Goal: Information Seeking & Learning: Learn about a topic

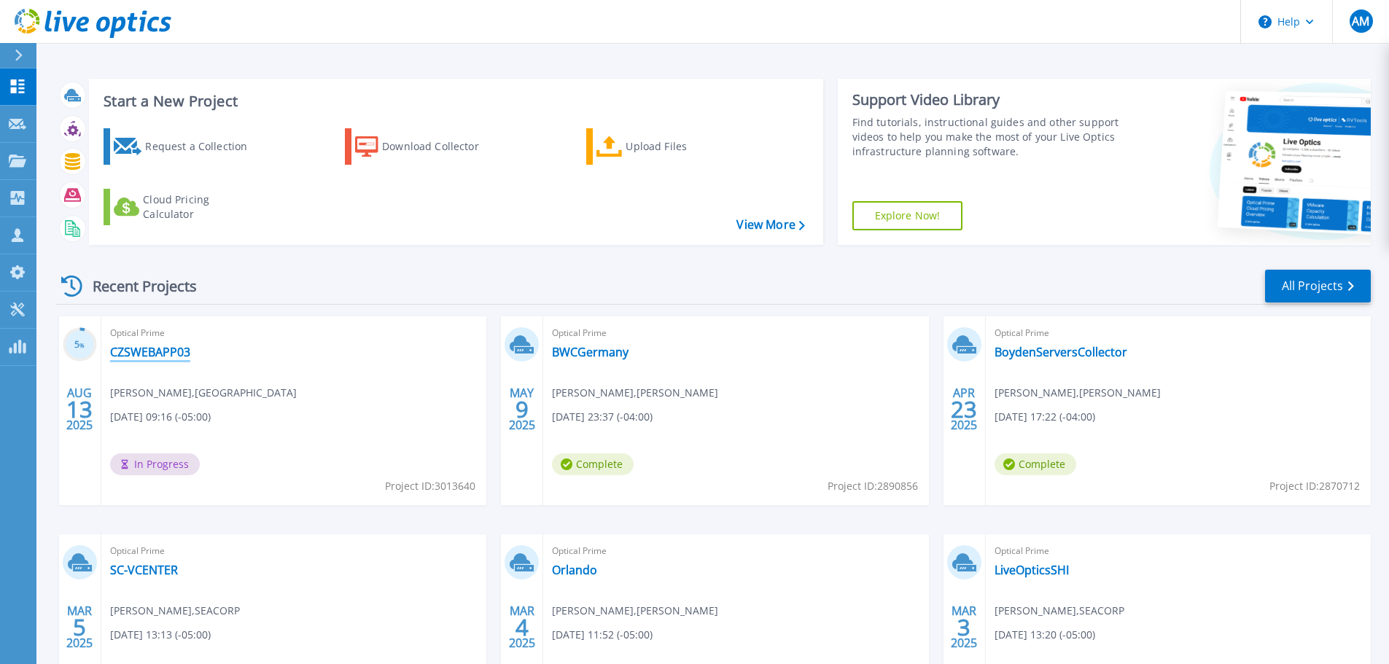
click at [176, 346] on link "CZSWEBAPP03" at bounding box center [150, 352] width 80 height 15
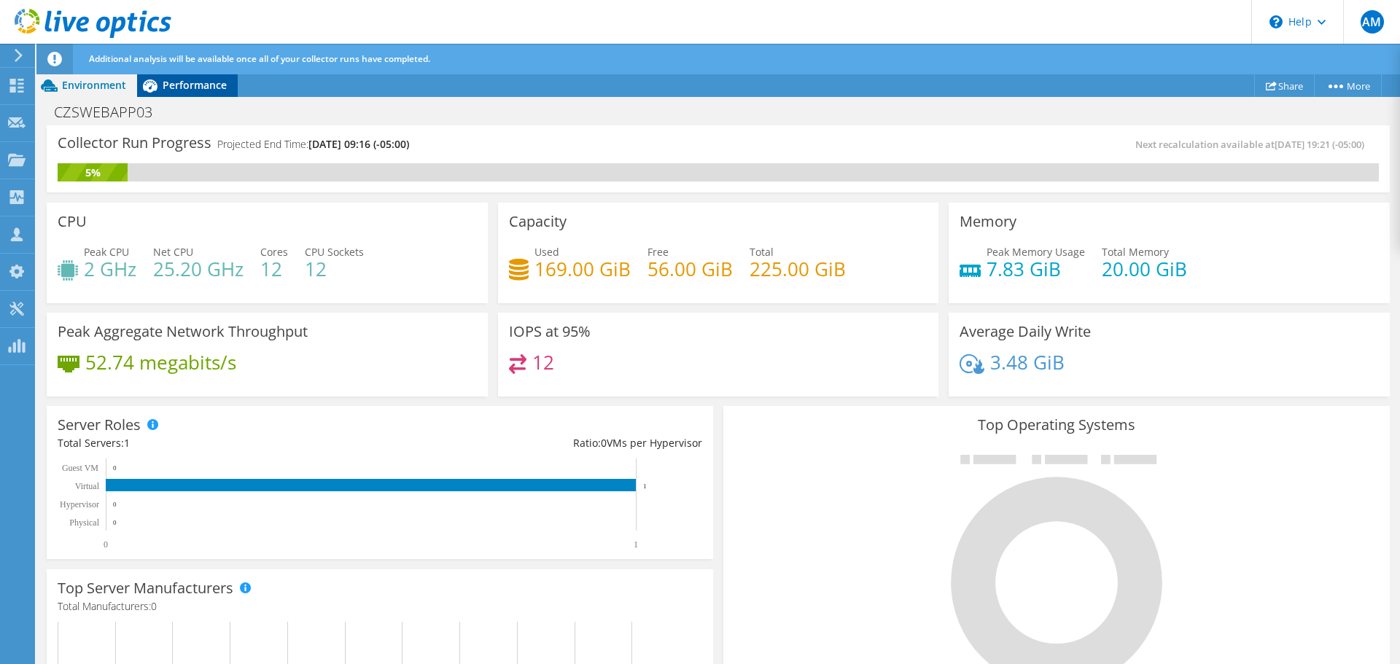
click at [175, 78] on span "Performance" at bounding box center [195, 85] width 64 height 14
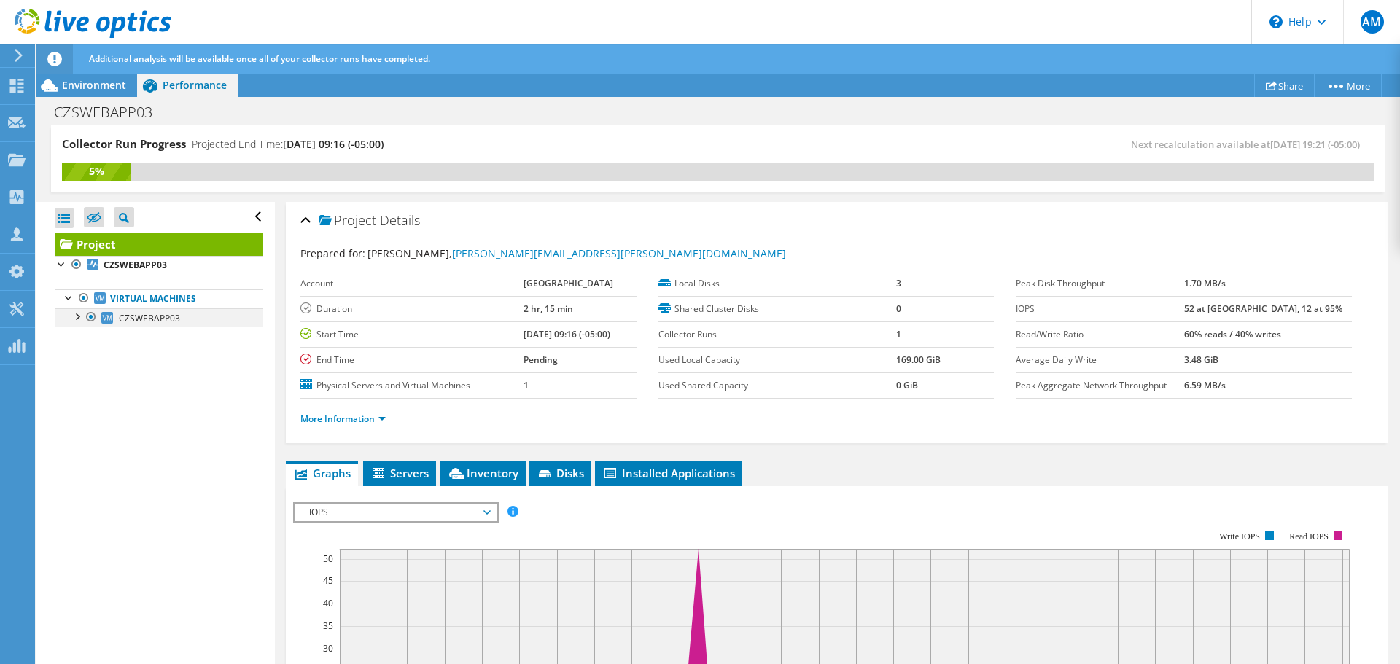
click at [77, 315] on div at bounding box center [76, 315] width 15 height 15
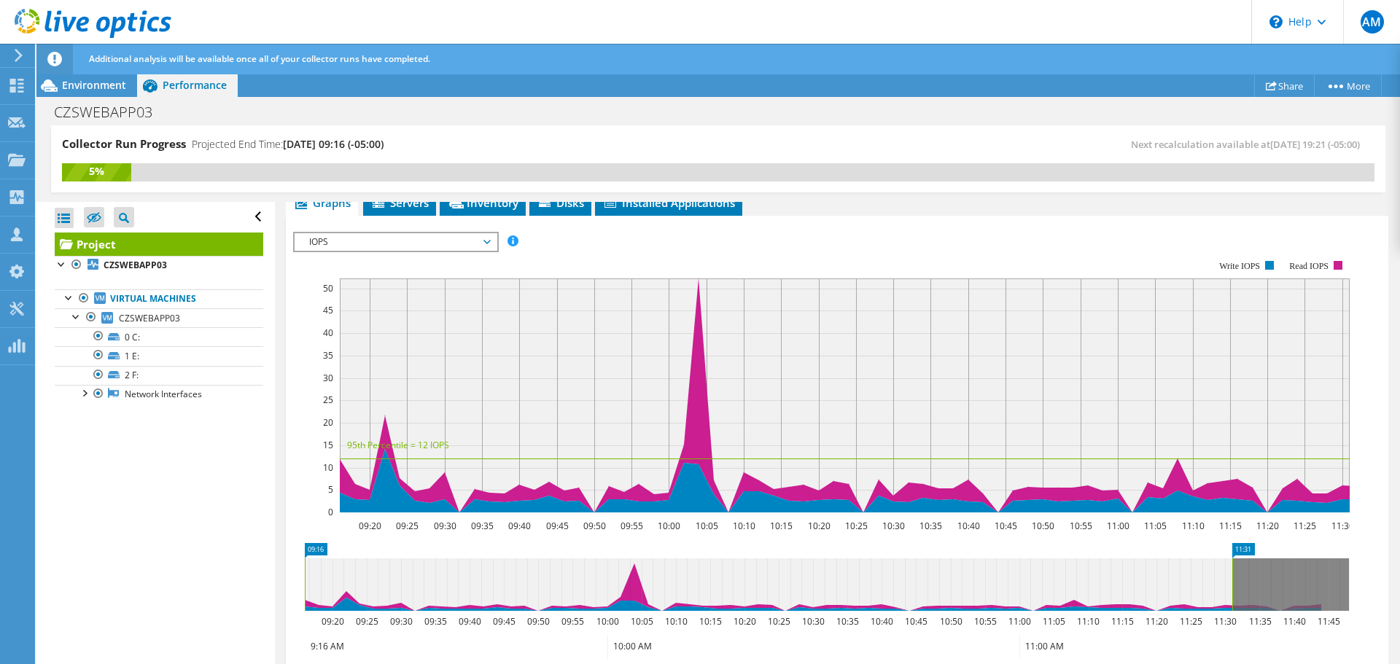
scroll to position [273, 0]
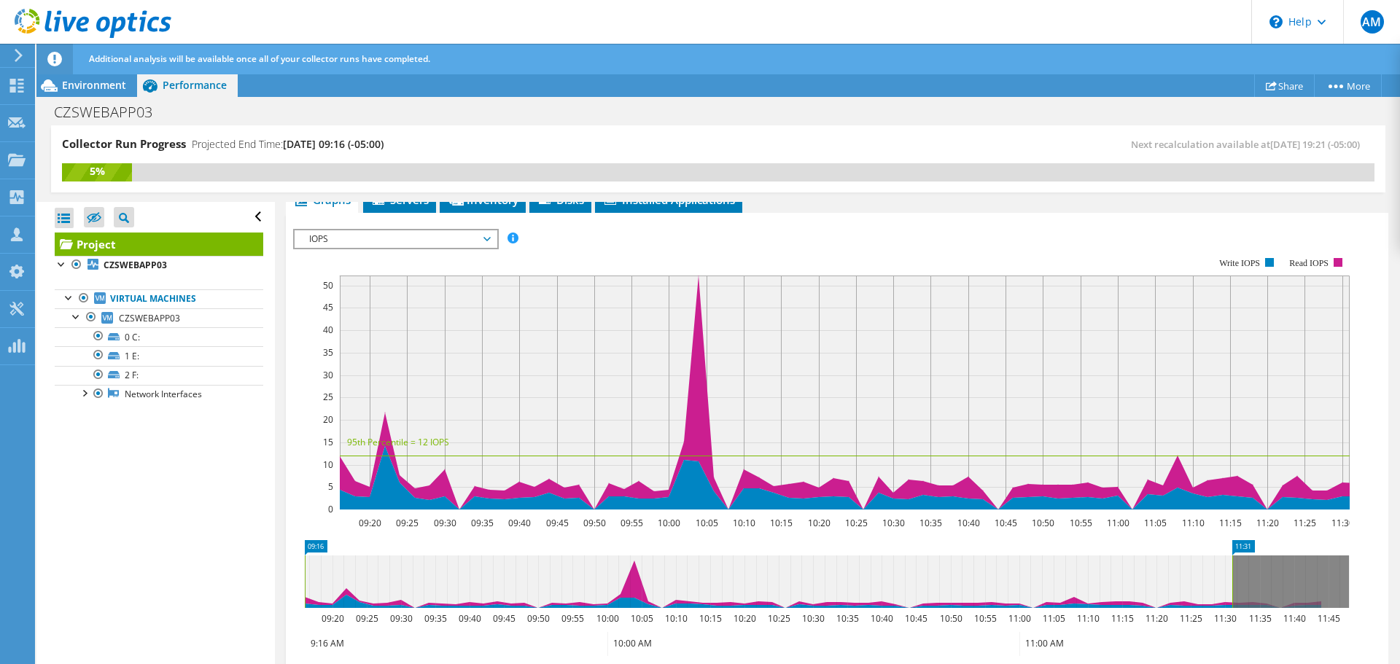
click at [358, 241] on span "IOPS" at bounding box center [395, 239] width 187 height 18
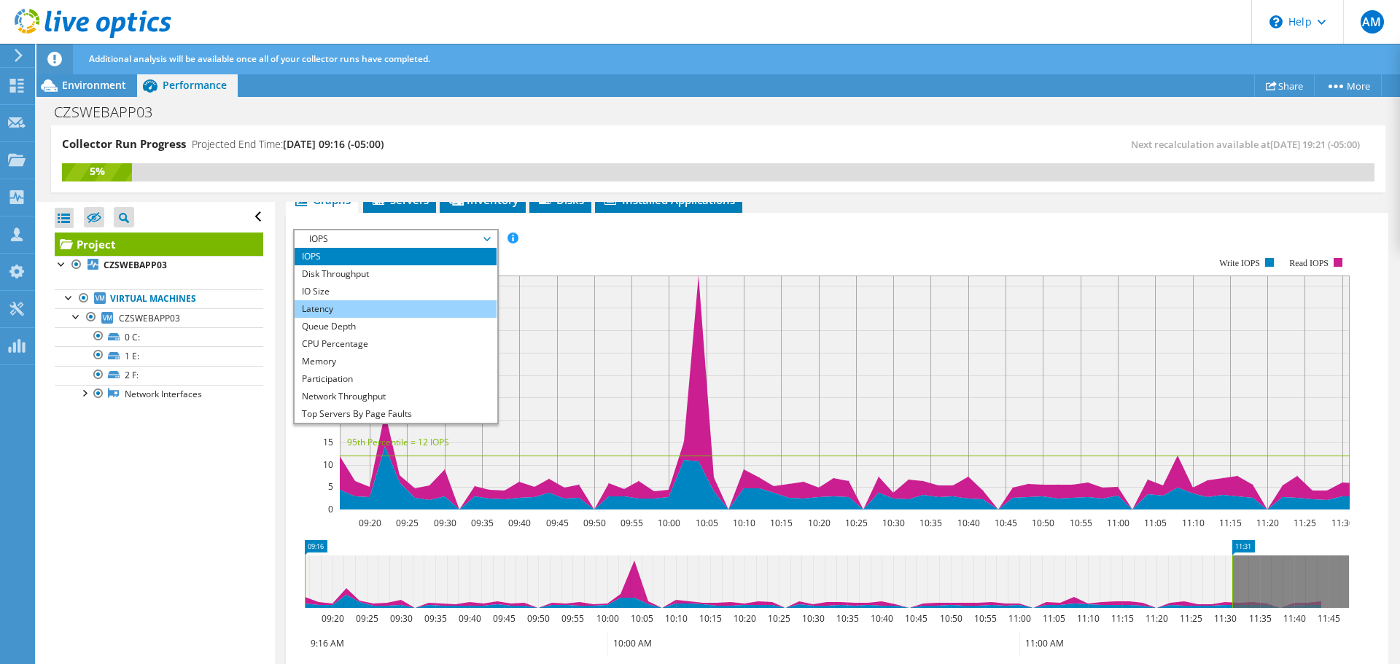
click at [368, 310] on li "Latency" at bounding box center [396, 309] width 202 height 18
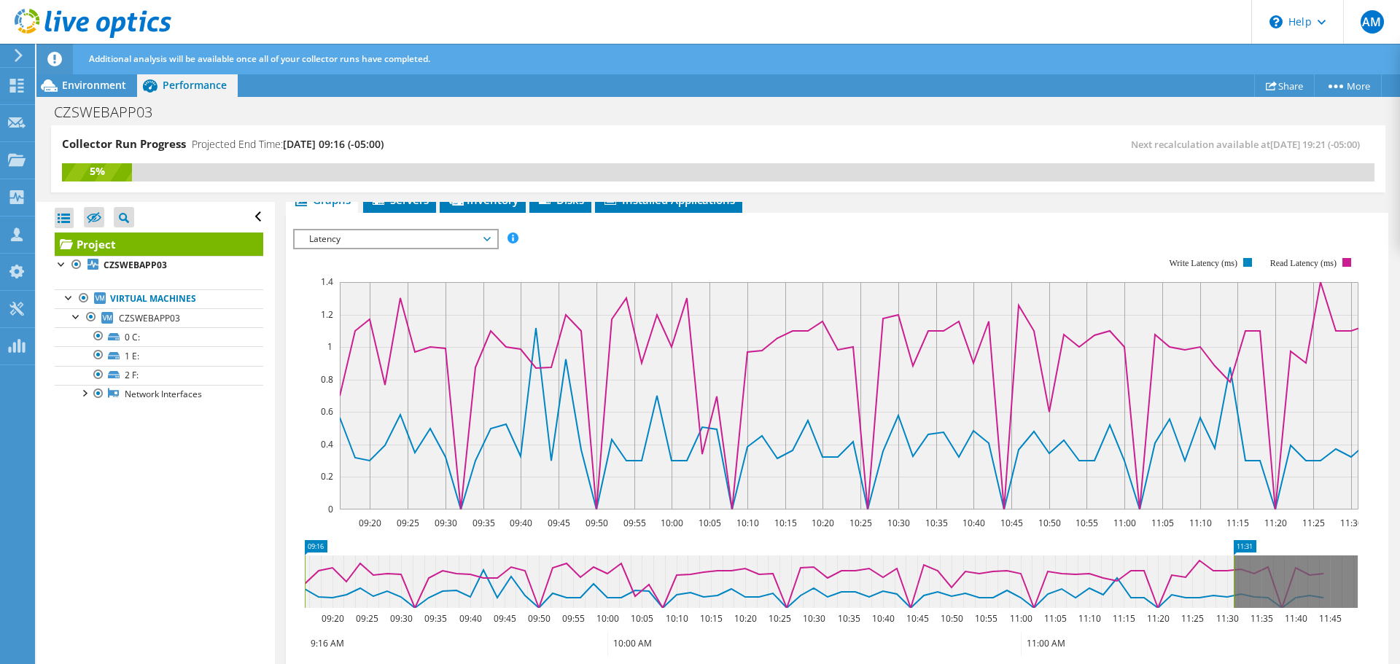
click at [390, 242] on span "Latency" at bounding box center [395, 239] width 187 height 18
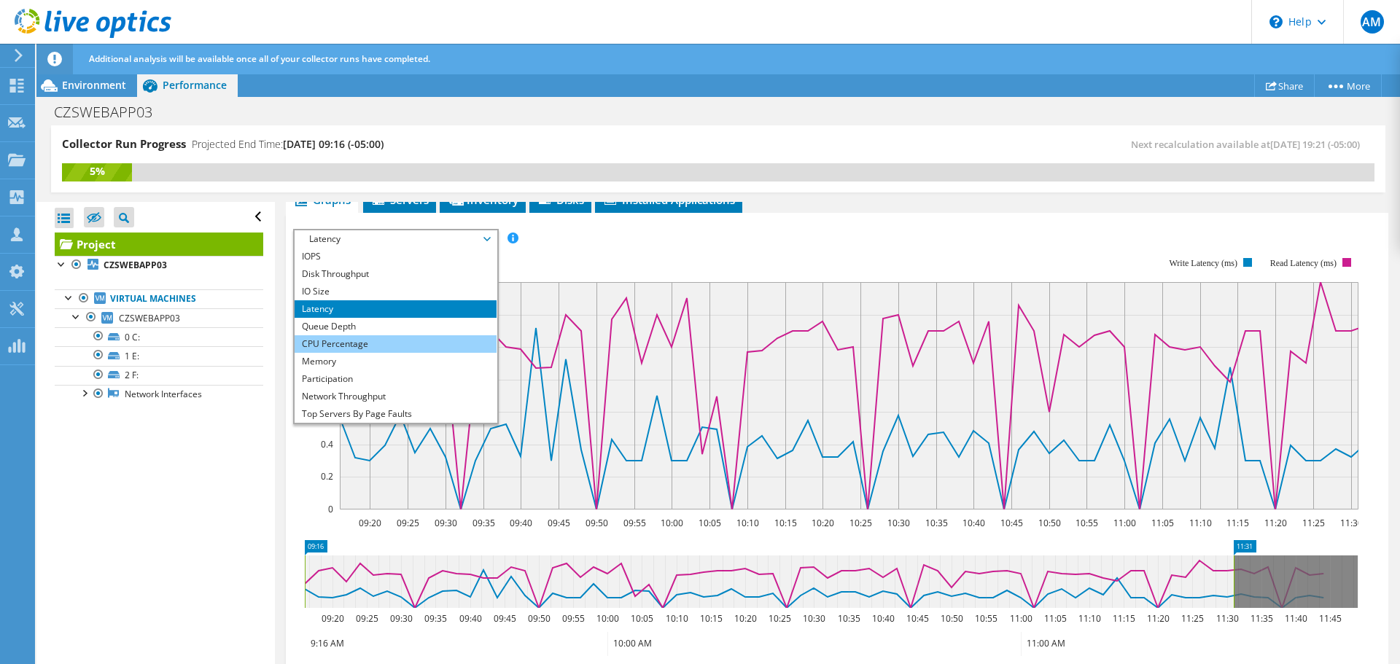
click at [392, 349] on li "CPU Percentage" at bounding box center [396, 344] width 202 height 18
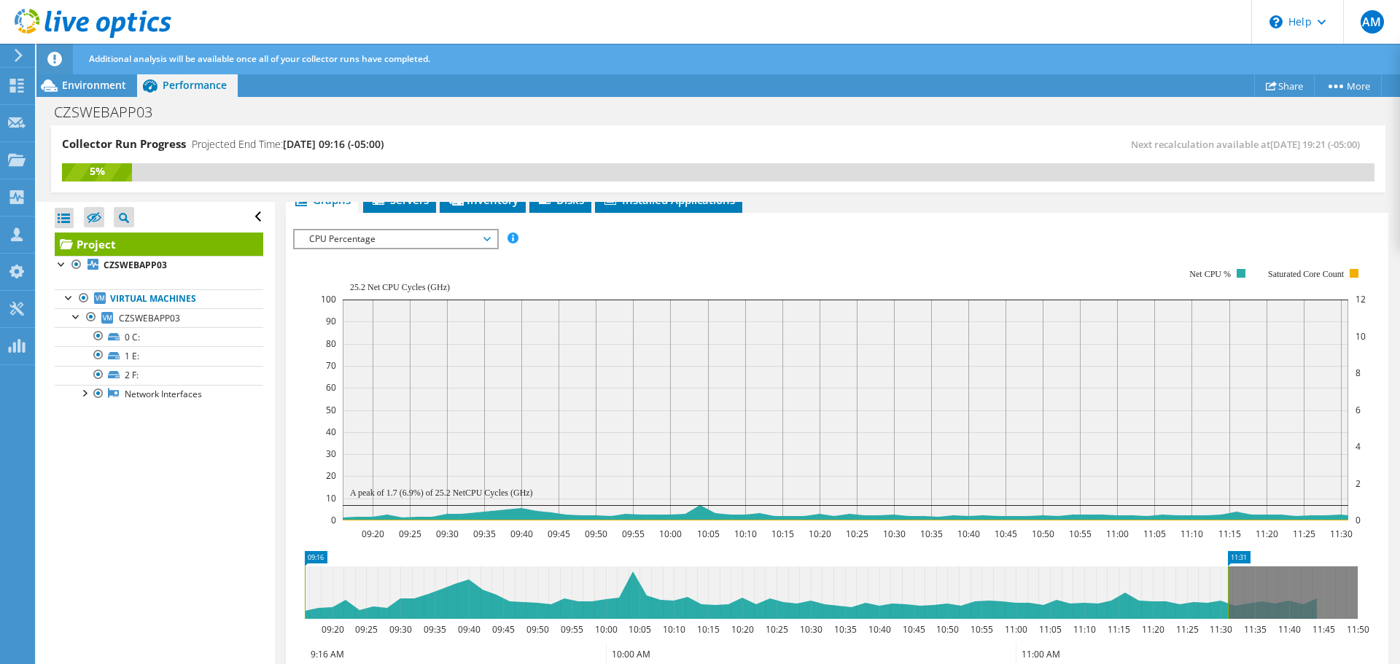
click at [412, 245] on span "CPU Percentage" at bounding box center [395, 239] width 187 height 18
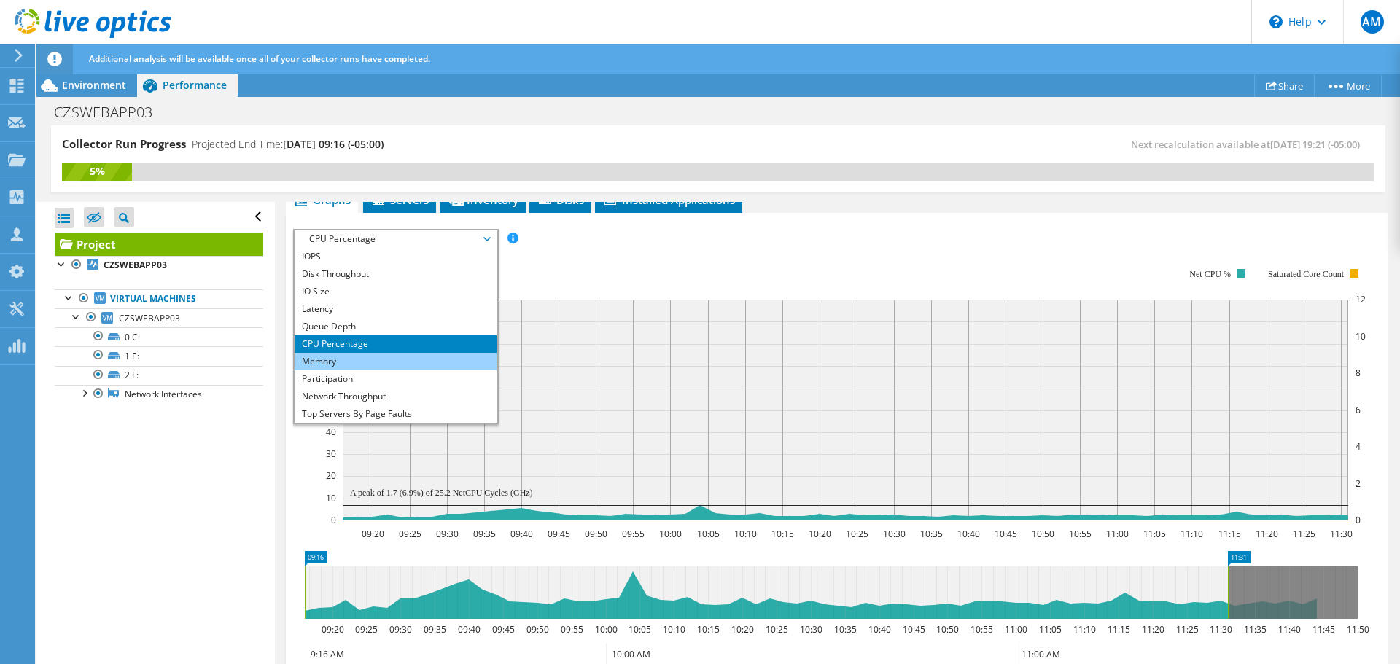
click at [395, 360] on li "Memory" at bounding box center [396, 362] width 202 height 18
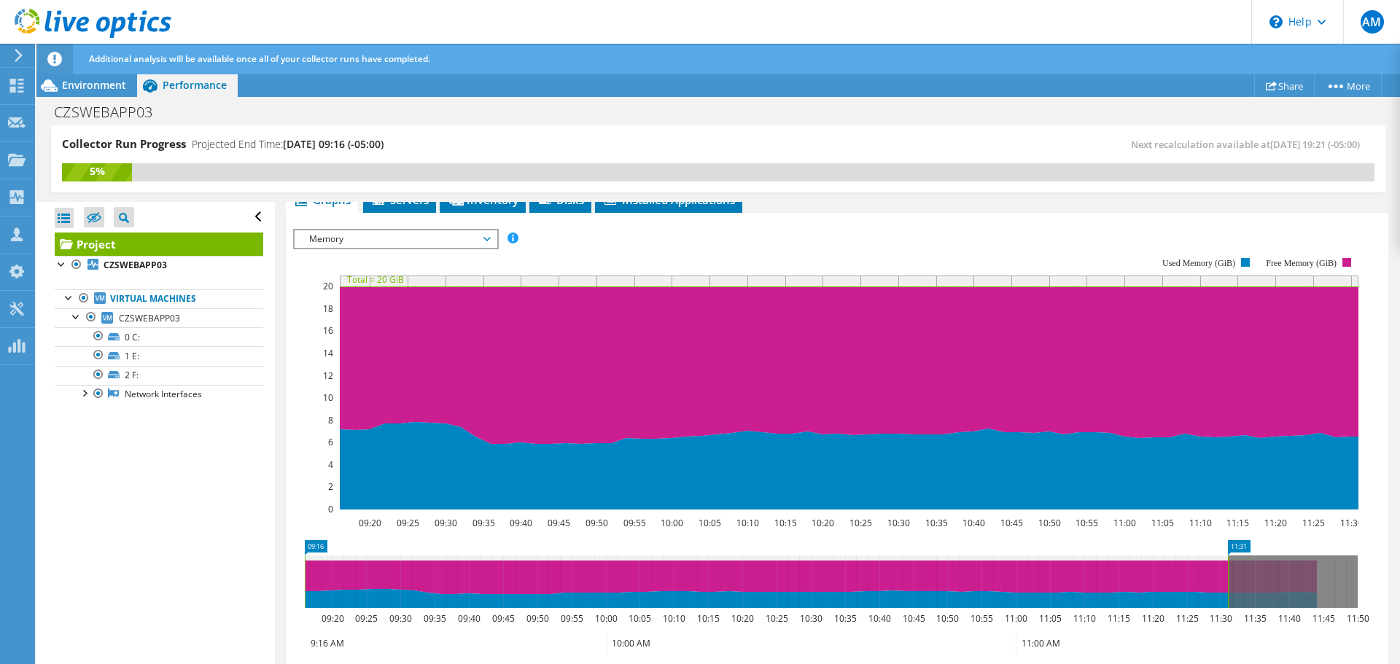
click at [319, 239] on span "Memory" at bounding box center [395, 239] width 187 height 18
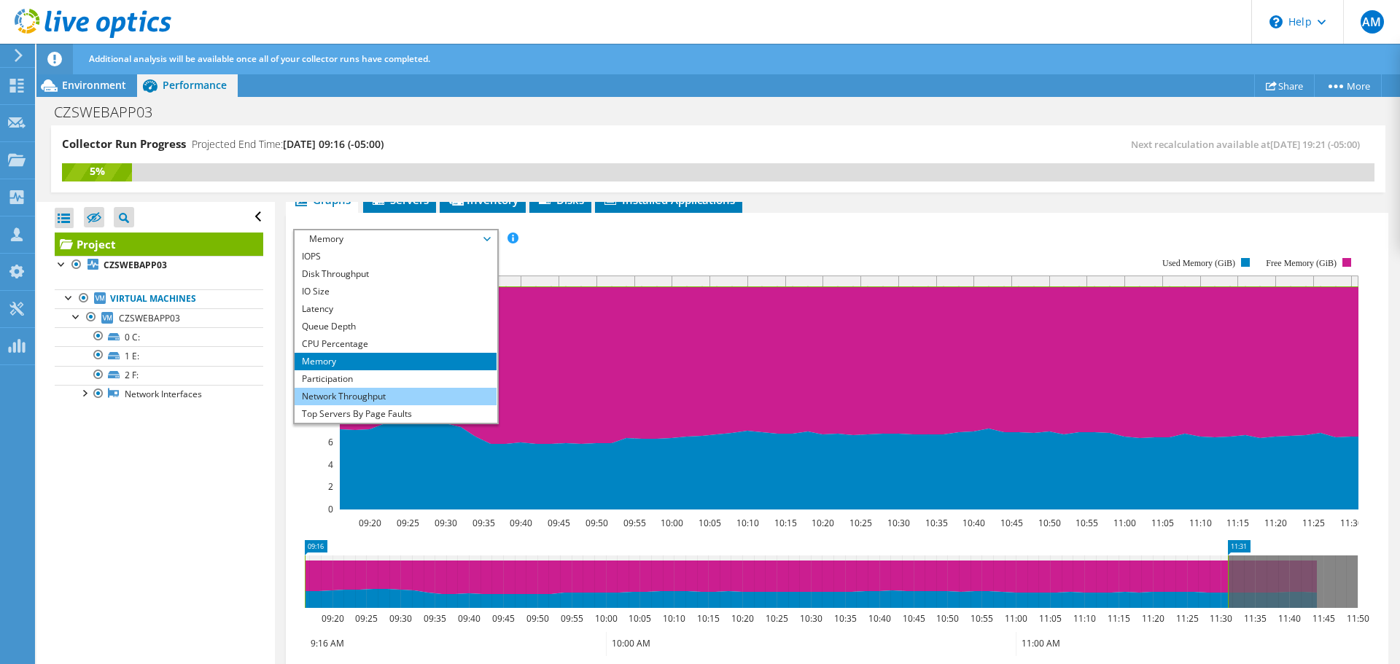
click at [411, 400] on li "Network Throughput" at bounding box center [396, 397] width 202 height 18
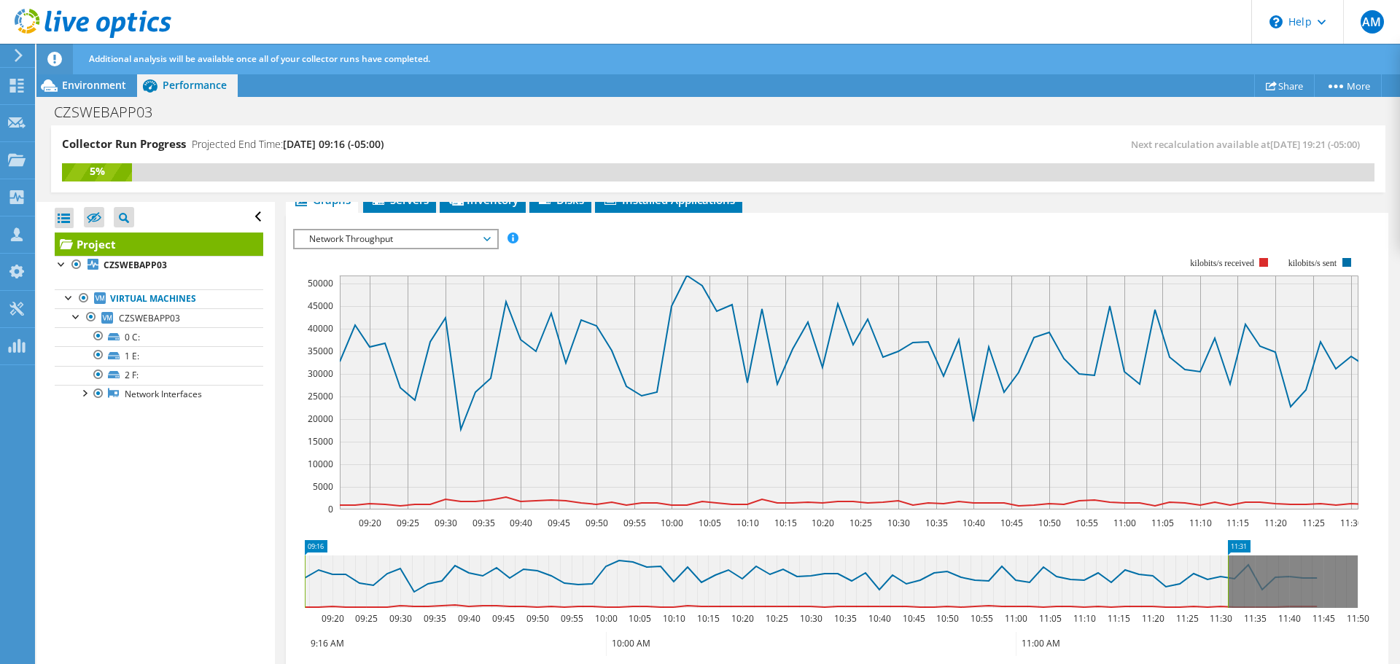
click at [436, 242] on span "Network Throughput" at bounding box center [395, 239] width 187 height 18
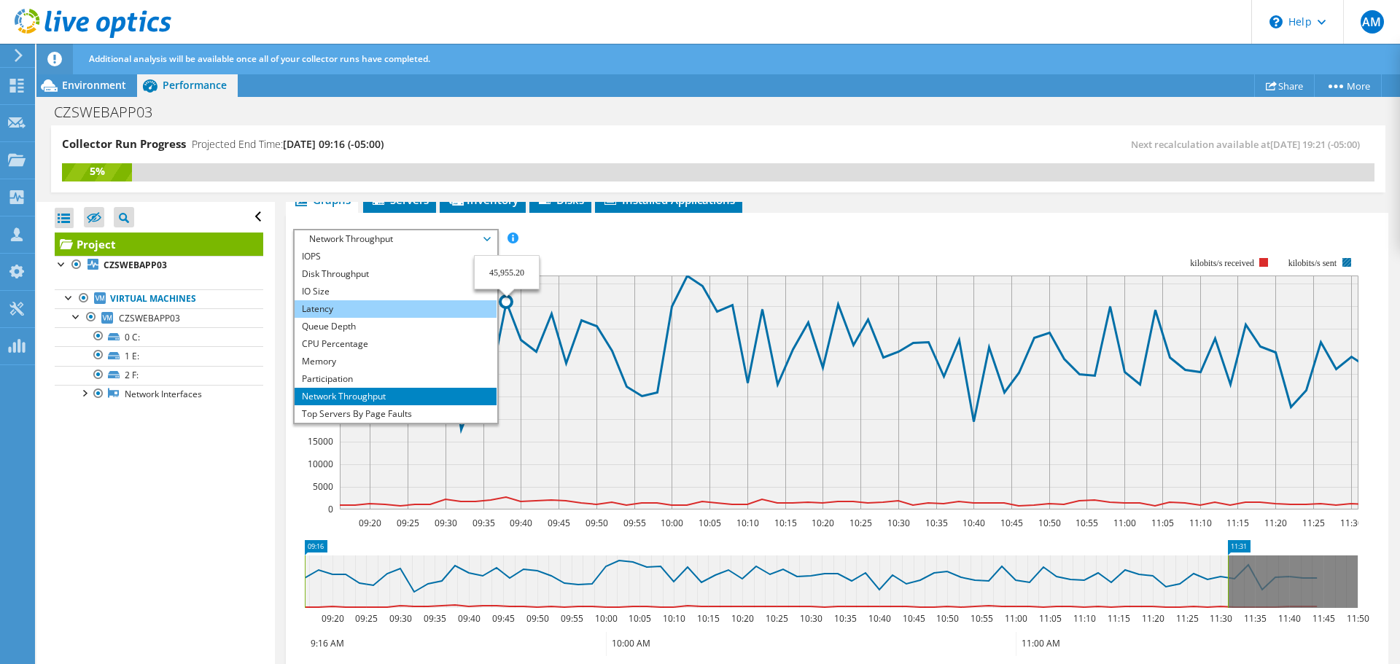
click at [366, 313] on li "Latency" at bounding box center [396, 309] width 202 height 18
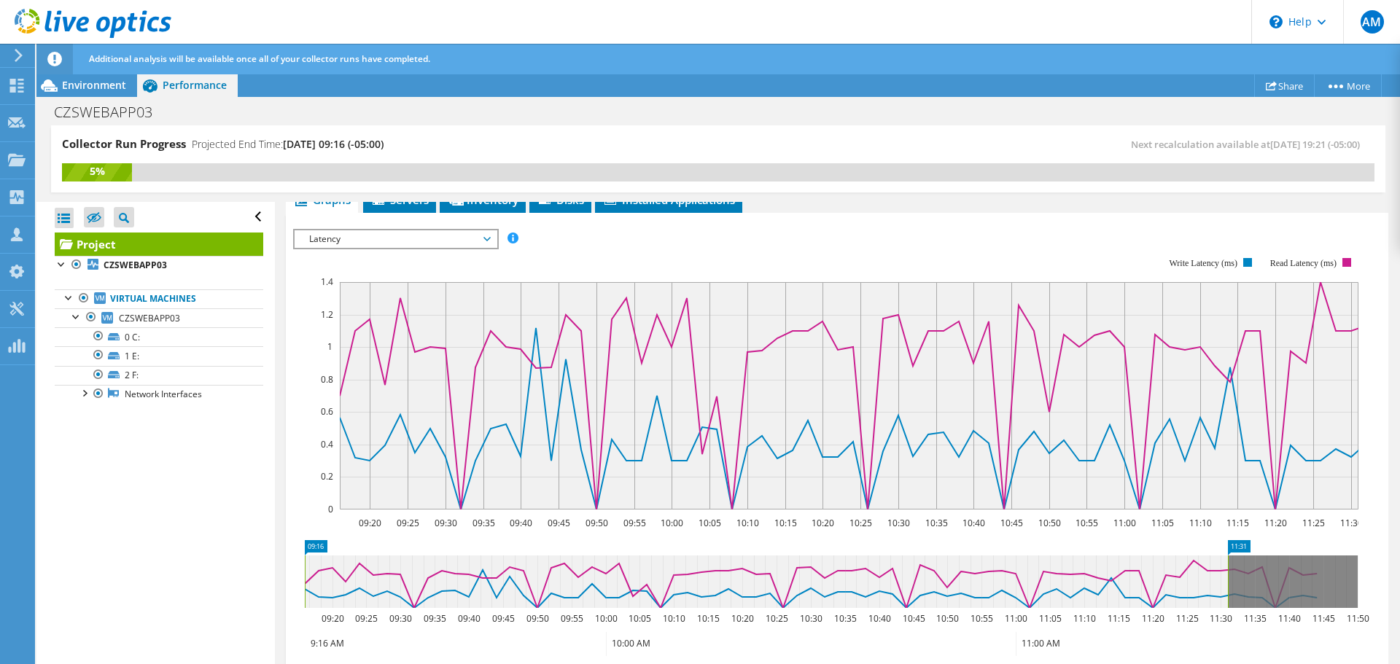
click at [453, 243] on span "Latency" at bounding box center [395, 239] width 187 height 18
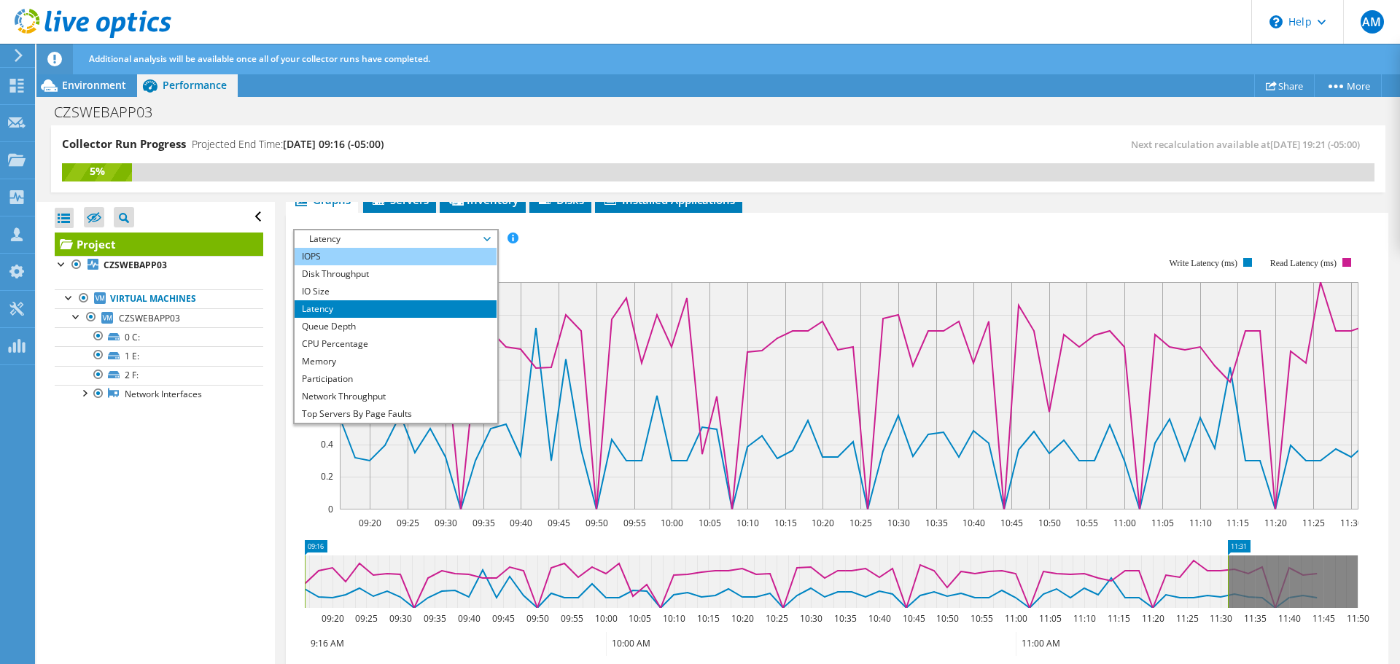
click at [391, 264] on li "IOPS" at bounding box center [396, 257] width 202 height 18
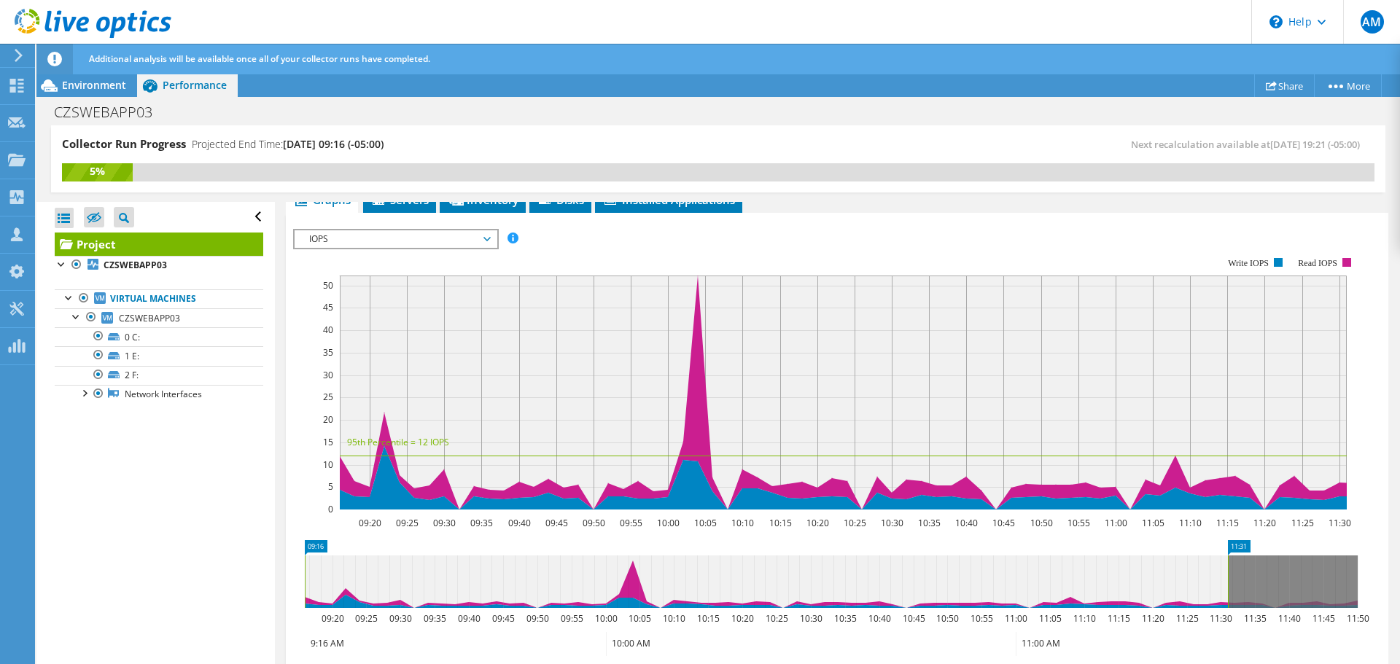
click at [476, 247] on span "IOPS" at bounding box center [395, 239] width 187 height 18
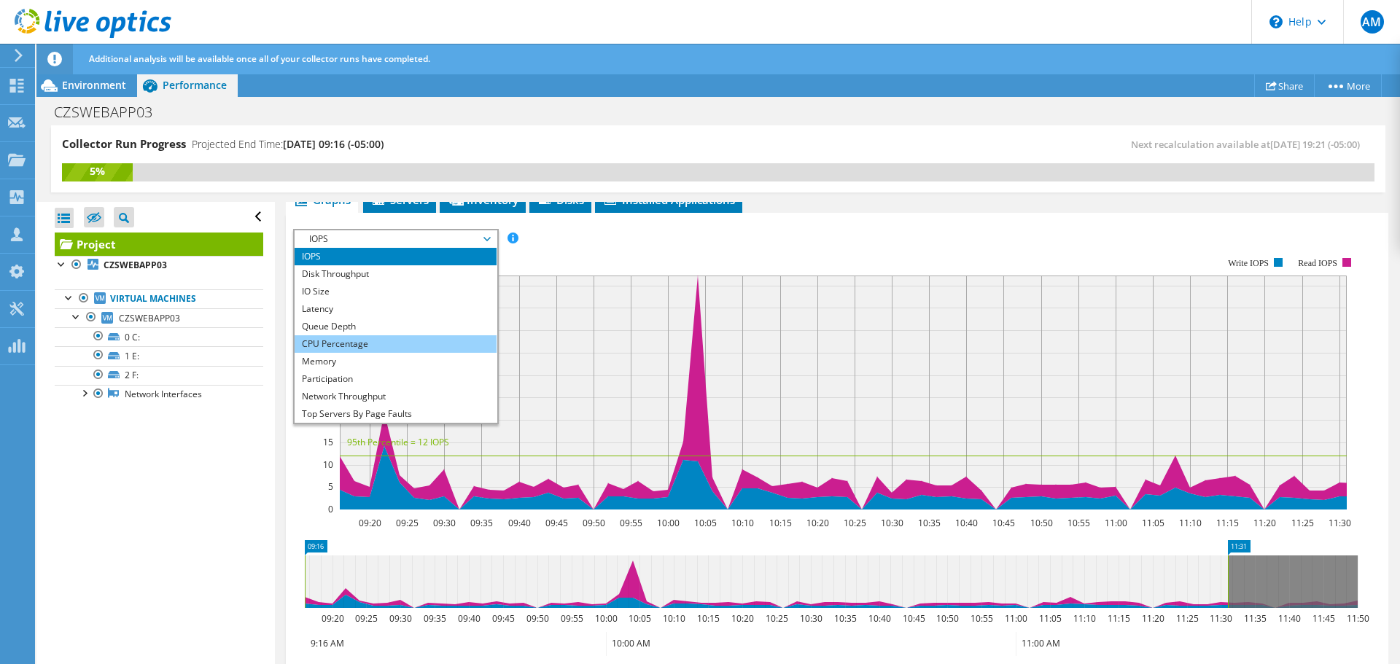
click at [351, 346] on li "CPU Percentage" at bounding box center [396, 344] width 202 height 18
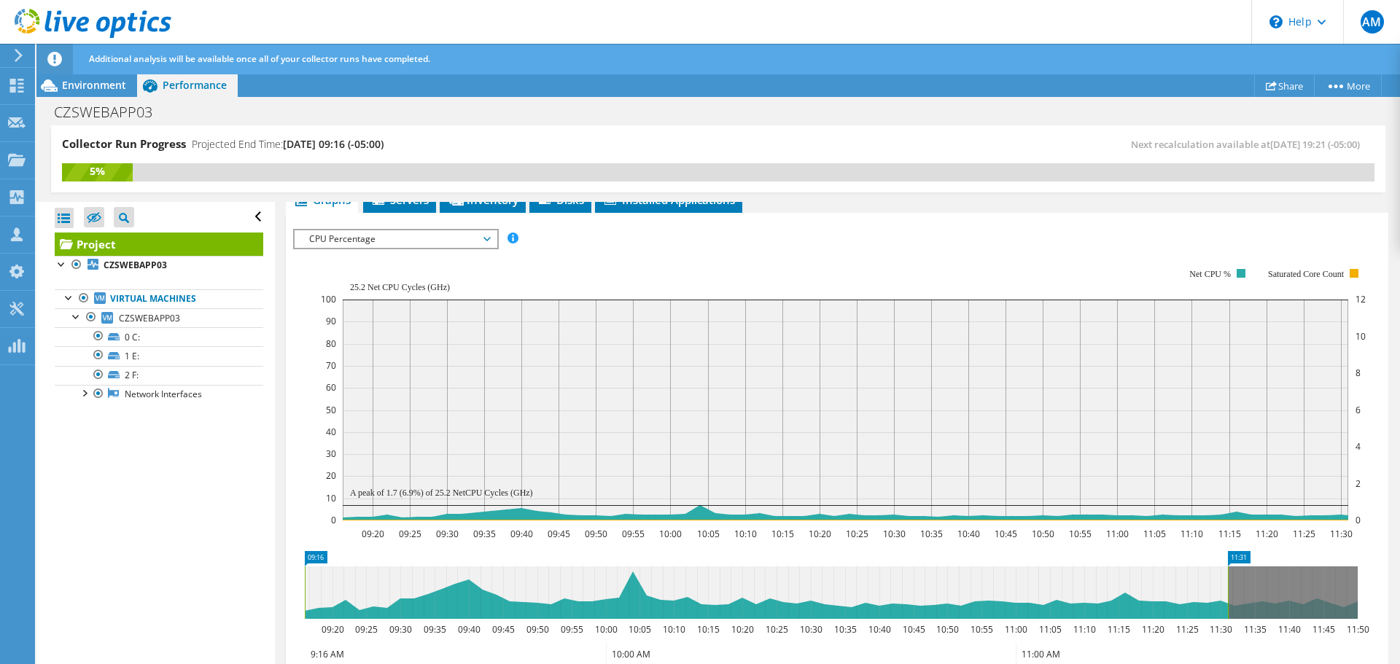
click at [418, 246] on span "CPU Percentage" at bounding box center [395, 239] width 187 height 18
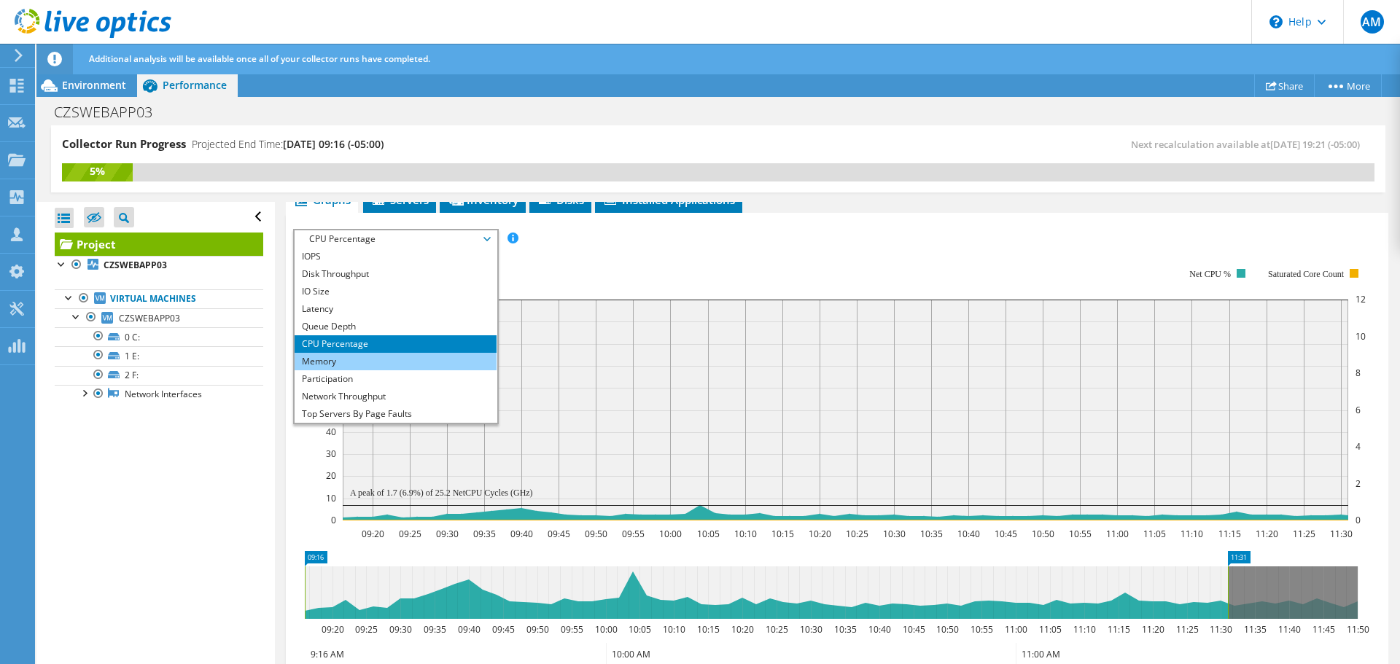
click at [399, 365] on li "Memory" at bounding box center [396, 362] width 202 height 18
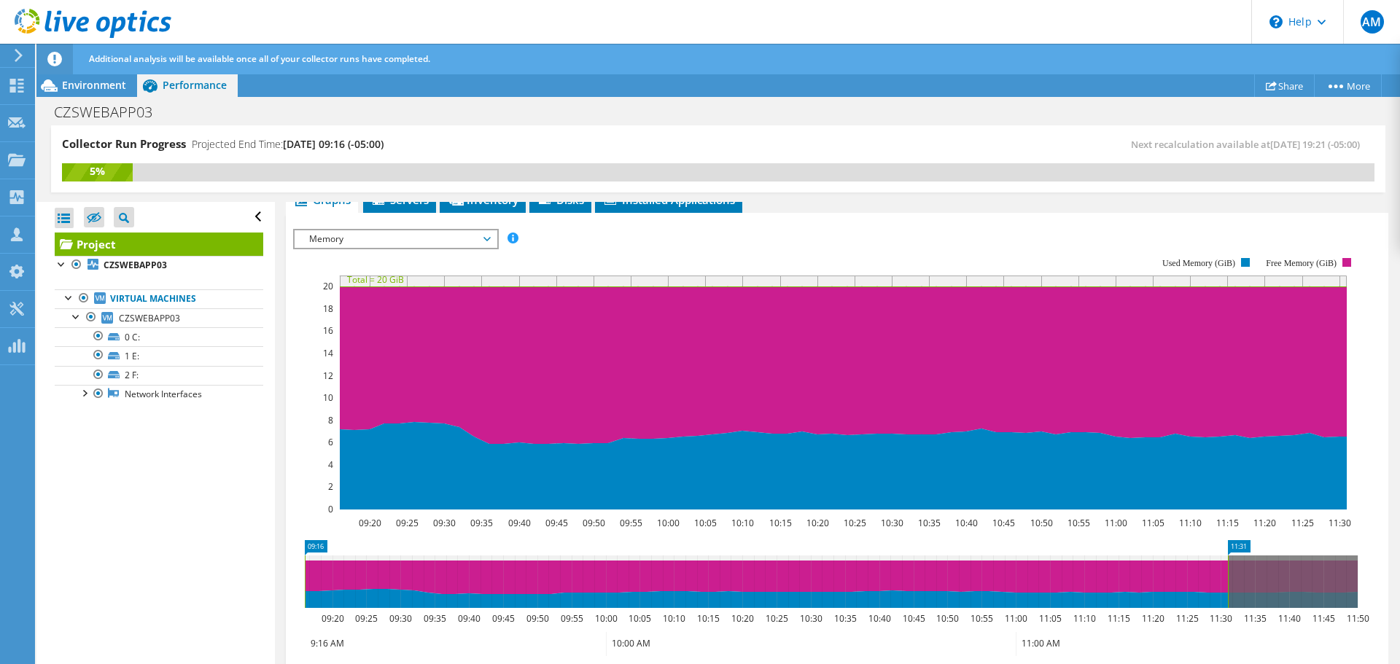
click at [415, 239] on span "Memory" at bounding box center [395, 239] width 187 height 18
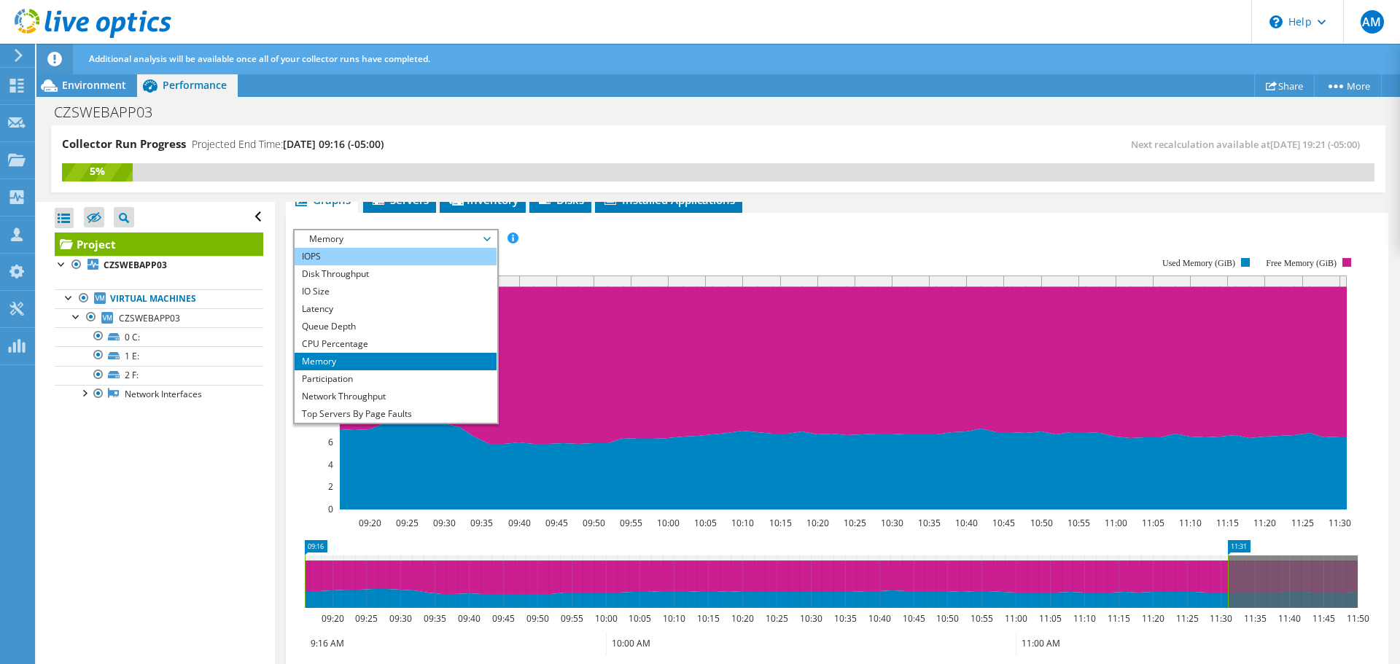
click at [396, 254] on li "IOPS" at bounding box center [396, 257] width 202 height 18
